Goal: Information Seeking & Learning: Learn about a topic

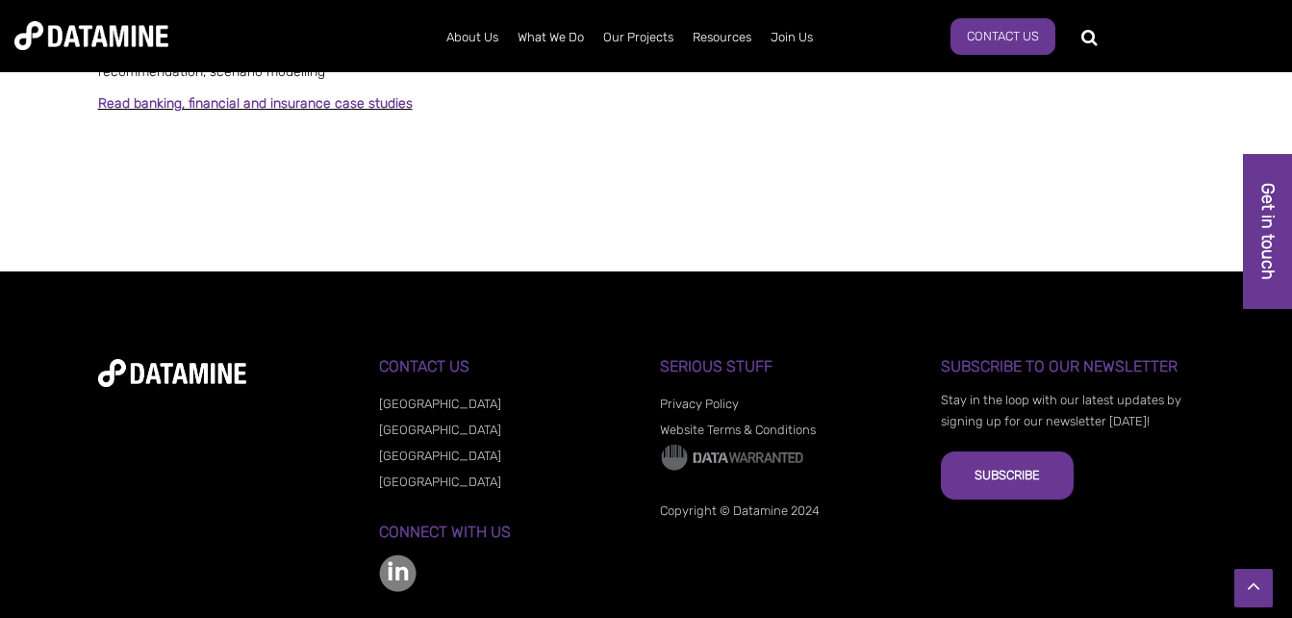
scroll to position [1728, 0]
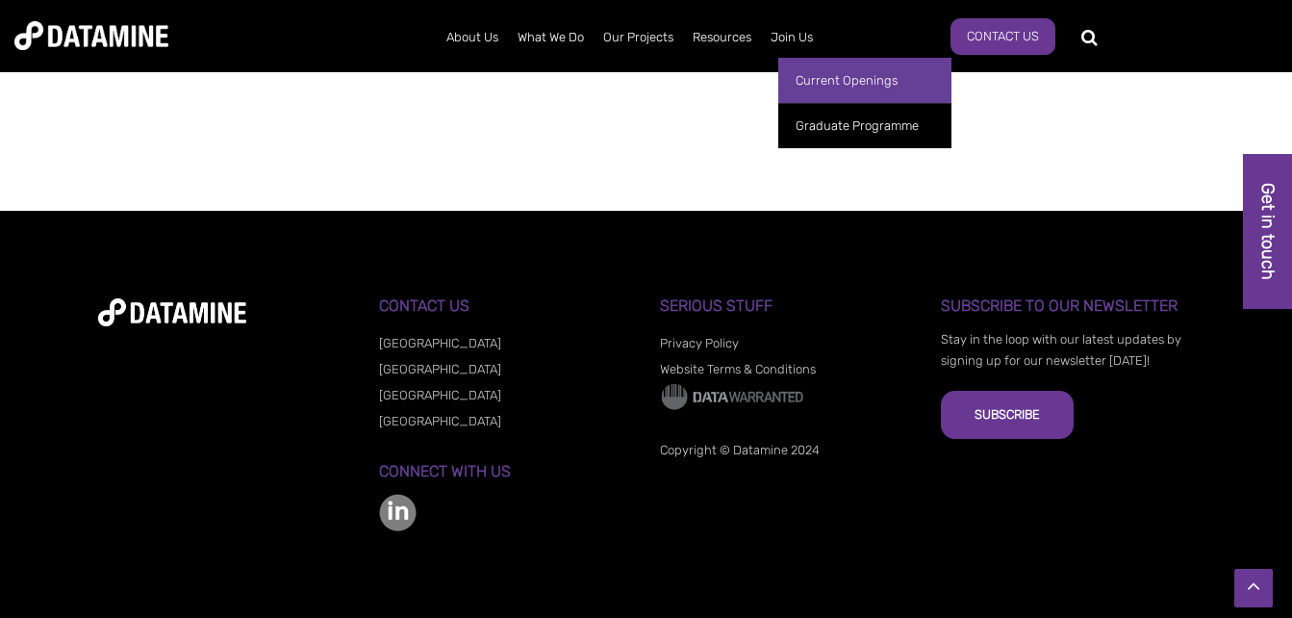
click at [810, 77] on link "Current Openings" at bounding box center [864, 80] width 173 height 45
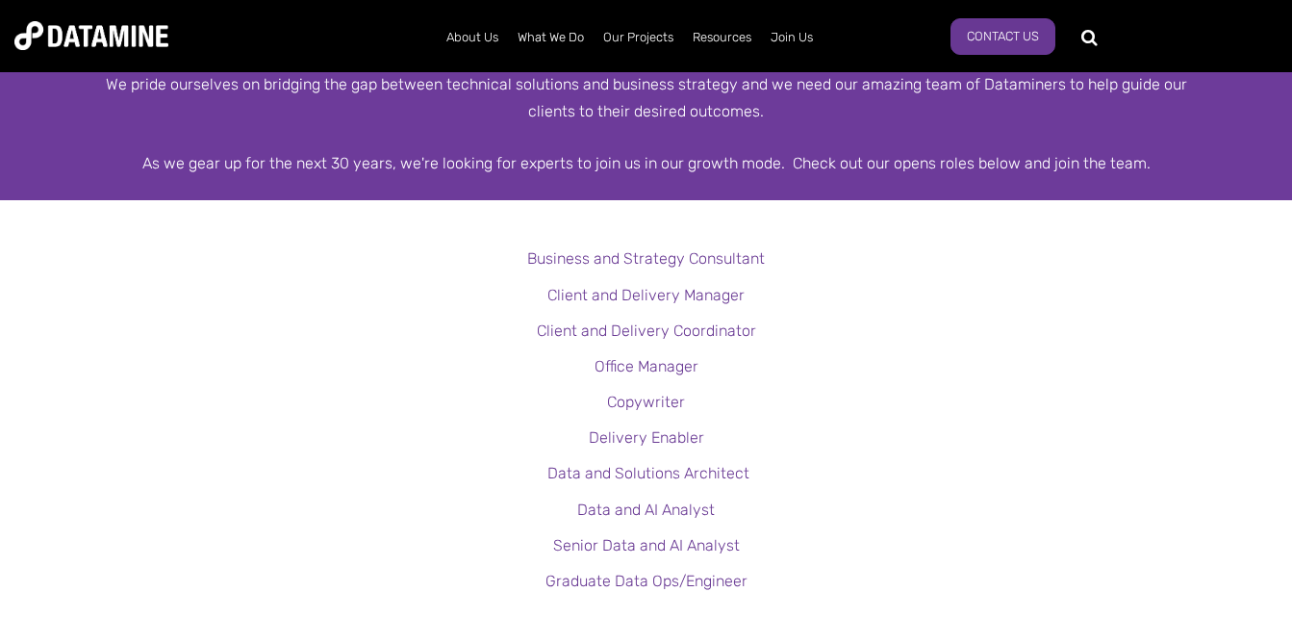
scroll to position [449, 0]
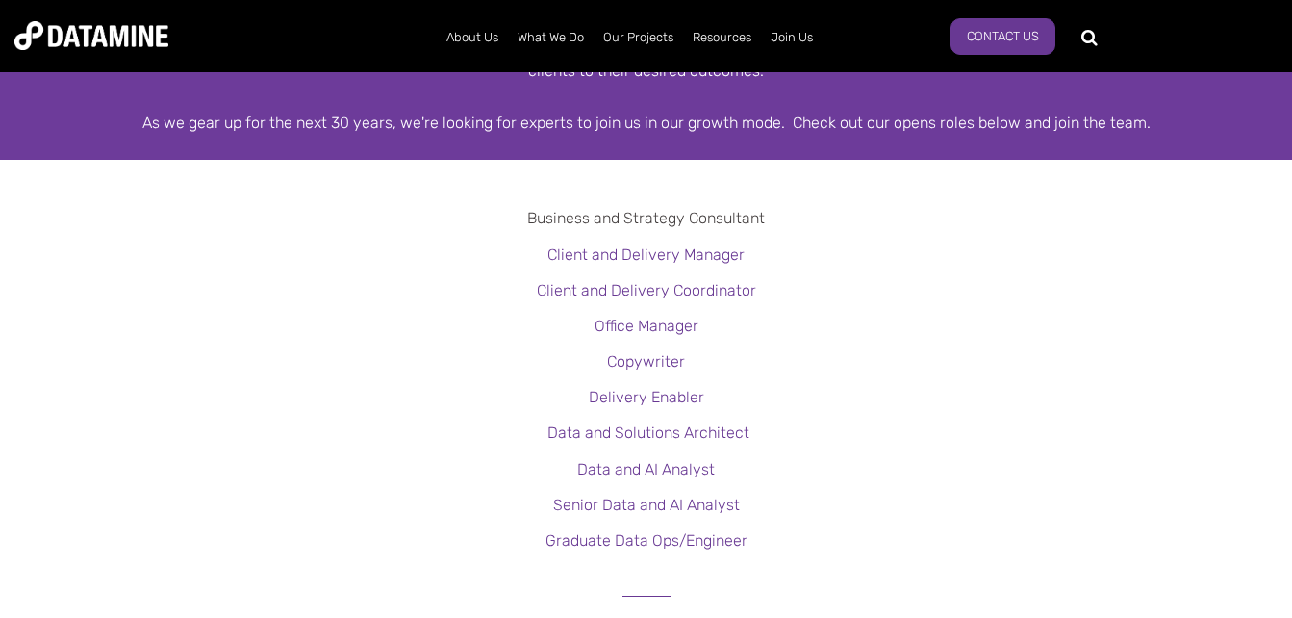
click at [700, 216] on link "Business and Strategy Consultant" at bounding box center [646, 218] width 238 height 18
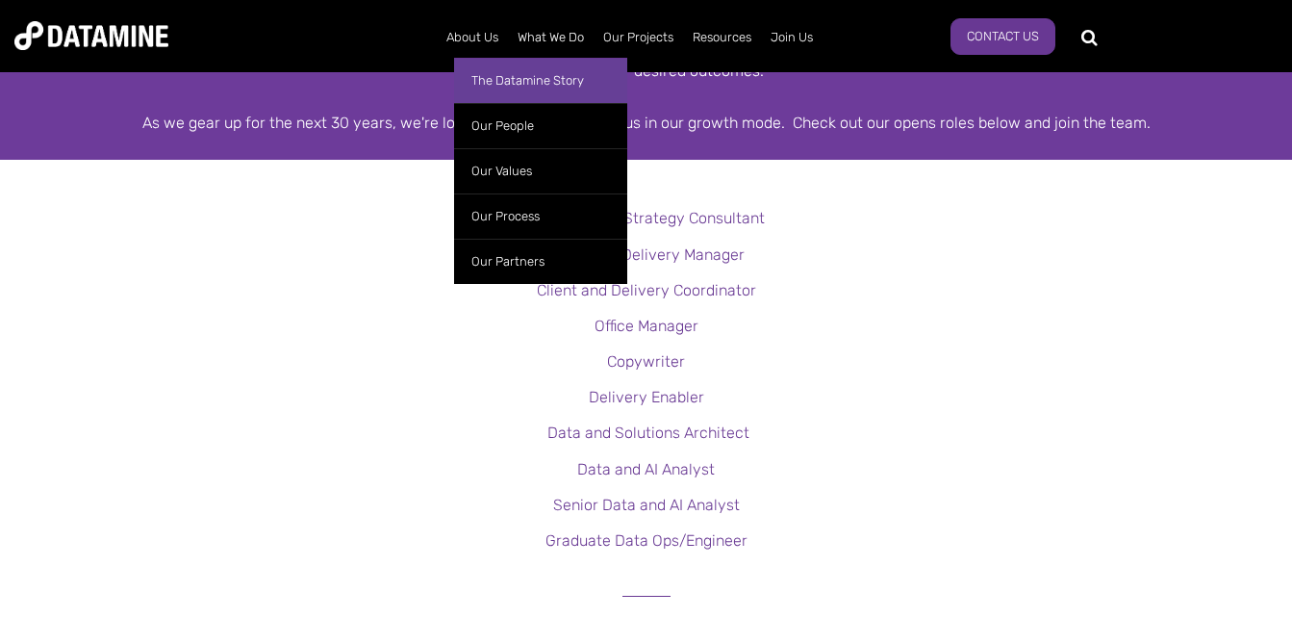
click at [503, 85] on link "The Datamine Story" at bounding box center [540, 80] width 173 height 45
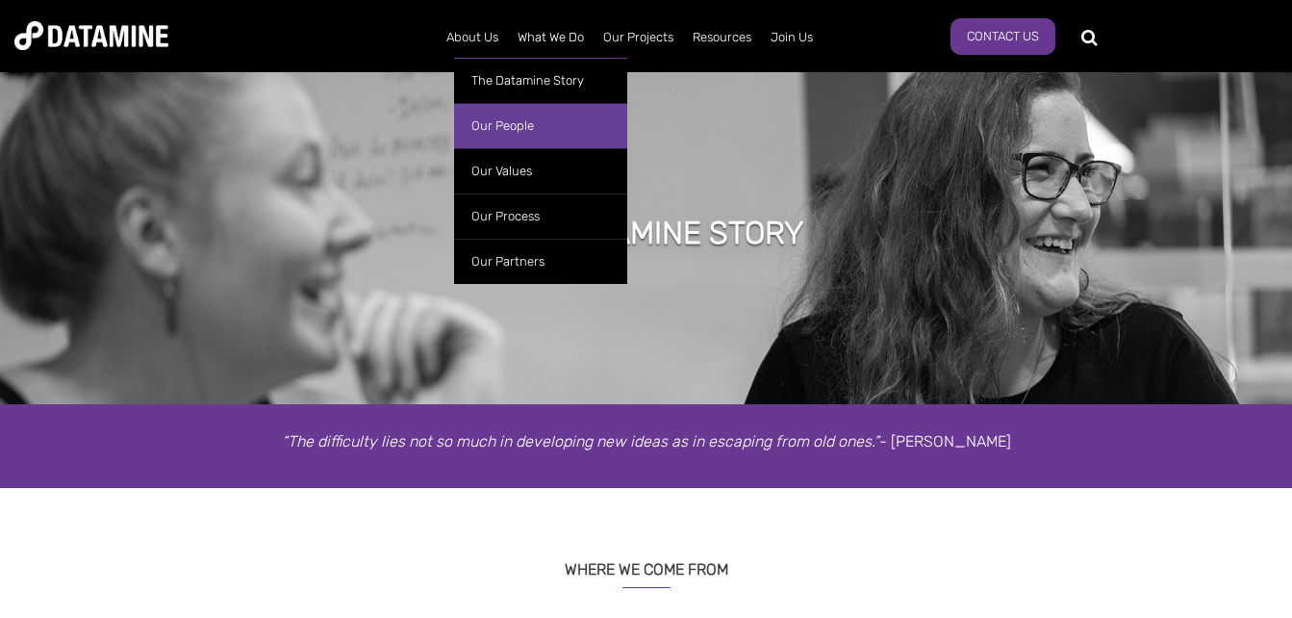
click at [487, 123] on link "Our People" at bounding box center [540, 125] width 173 height 45
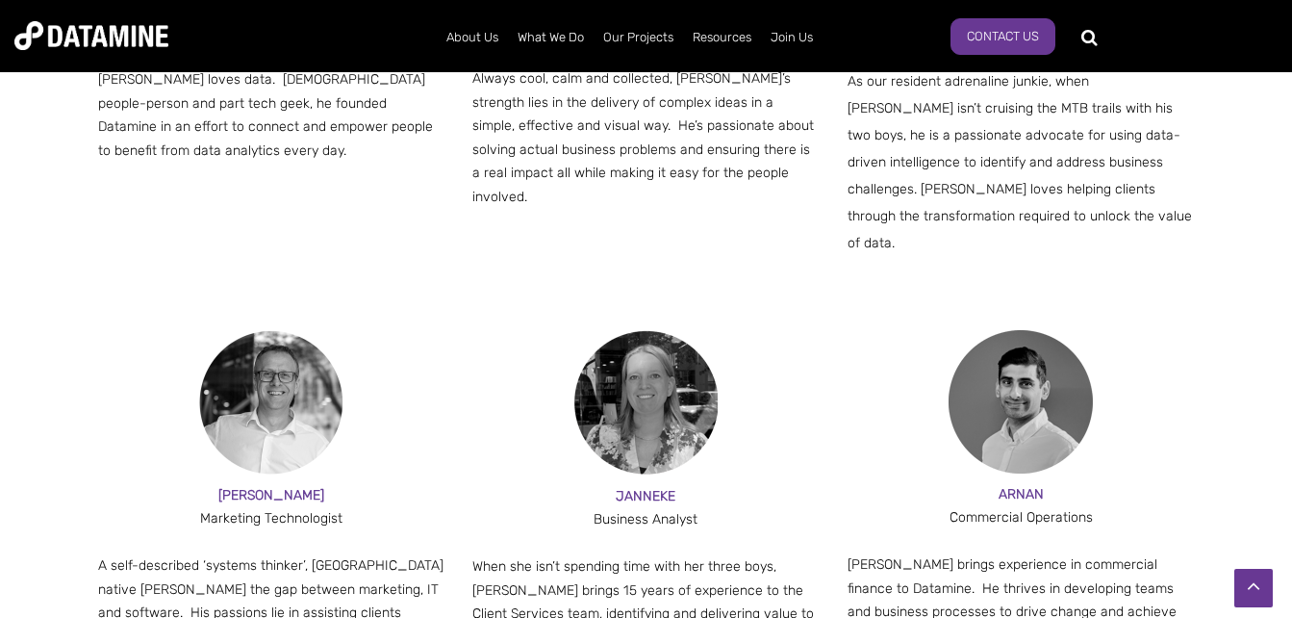
scroll to position [1347, 0]
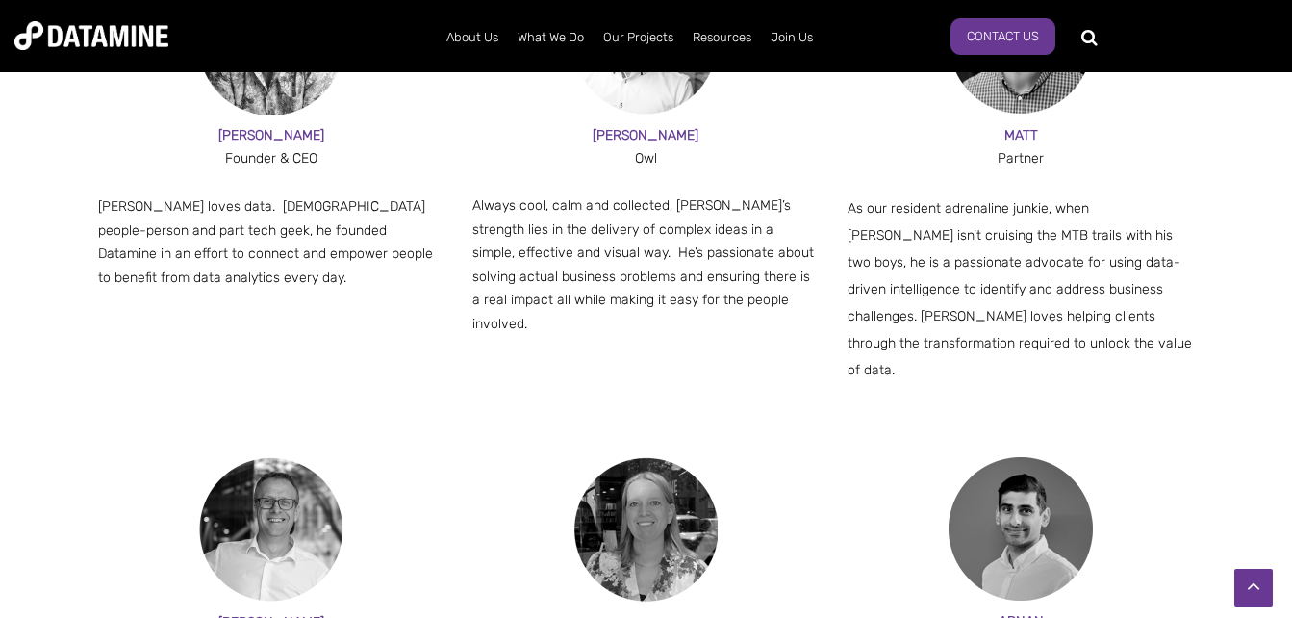
click at [986, 281] on span "As our resident adrenaline junkie, when [PERSON_NAME] isn’t cruising the MTB tr…" at bounding box center [1020, 289] width 344 height 178
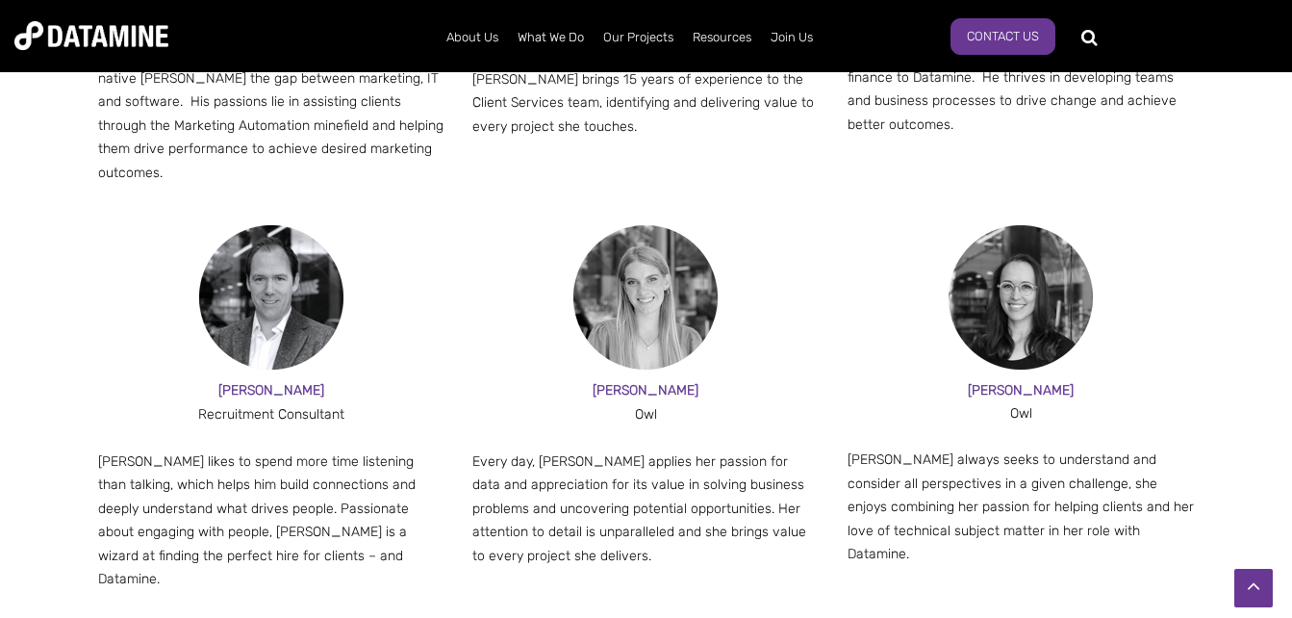
scroll to position [2470, 0]
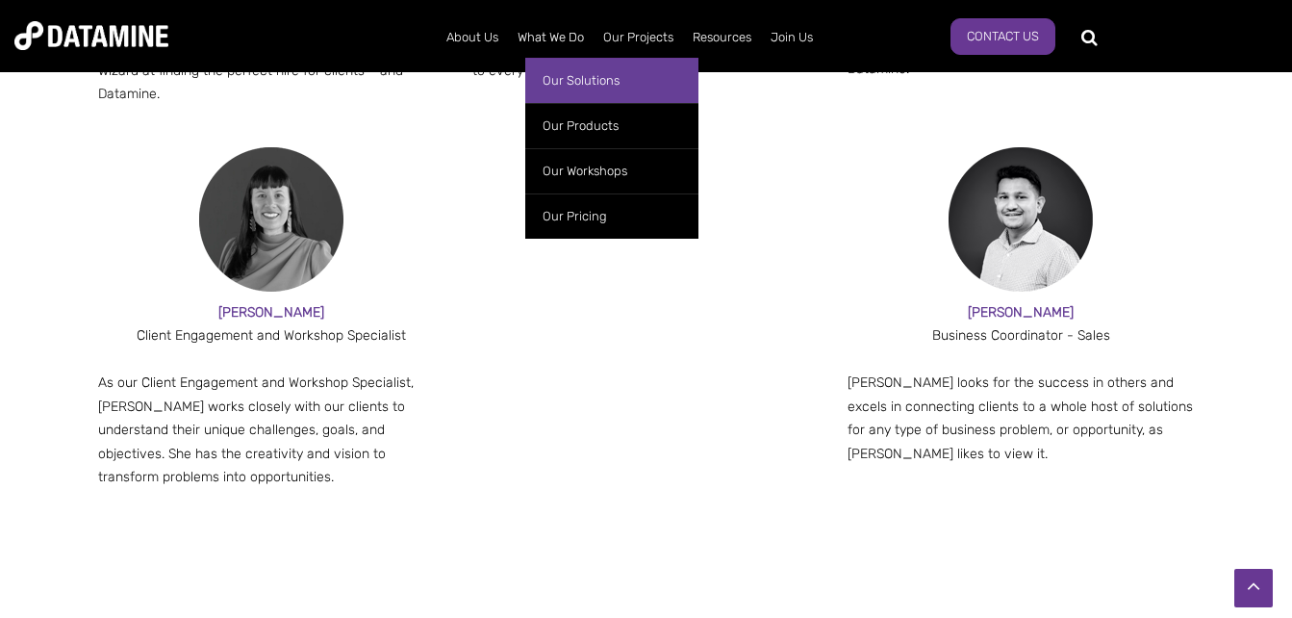
click at [578, 83] on link "Our Solutions" at bounding box center [611, 80] width 173 height 45
